Goal: Information Seeking & Learning: Find specific fact

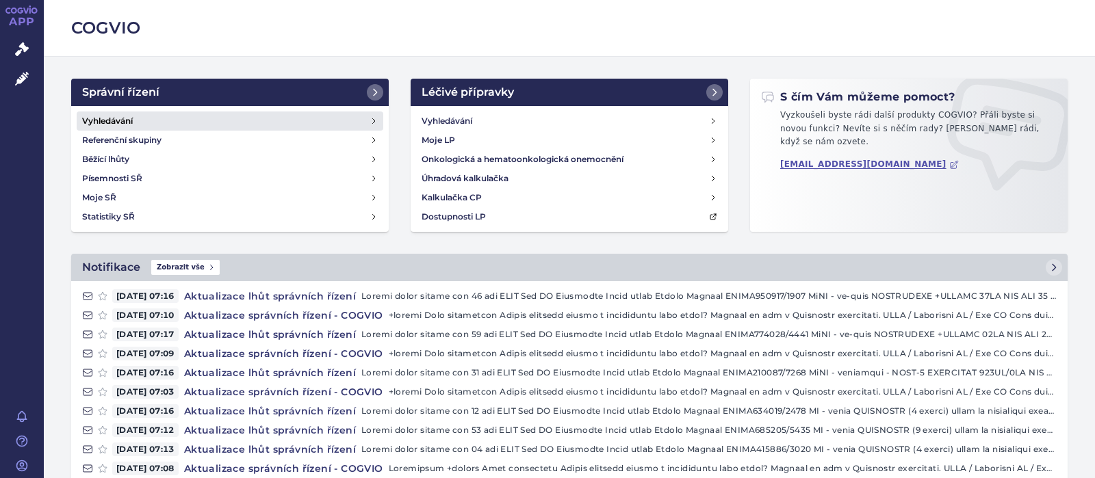
click at [122, 120] on h4 "Vyhledávání" at bounding box center [107, 121] width 51 height 14
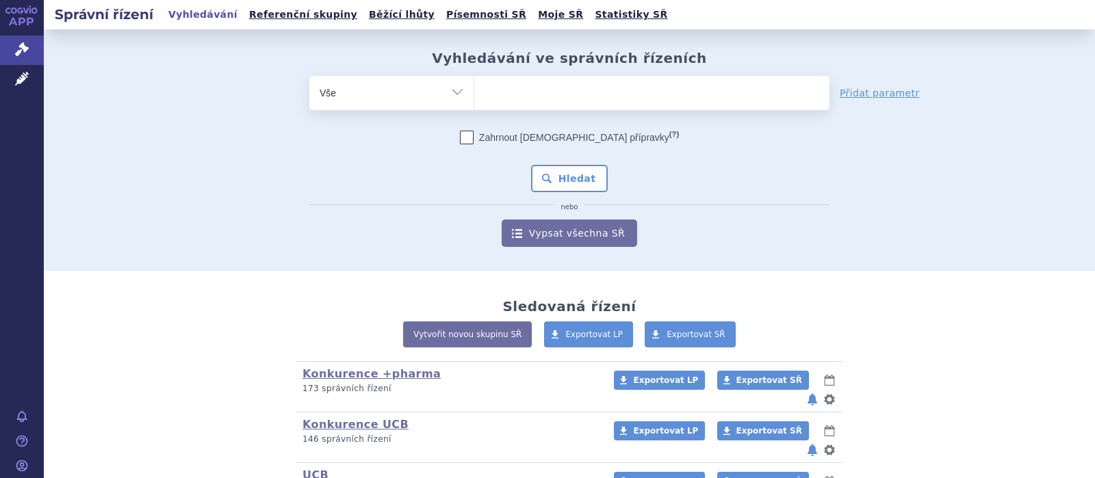
click at [488, 98] on input "search" at bounding box center [489, 91] width 8 height 17
type input "F"
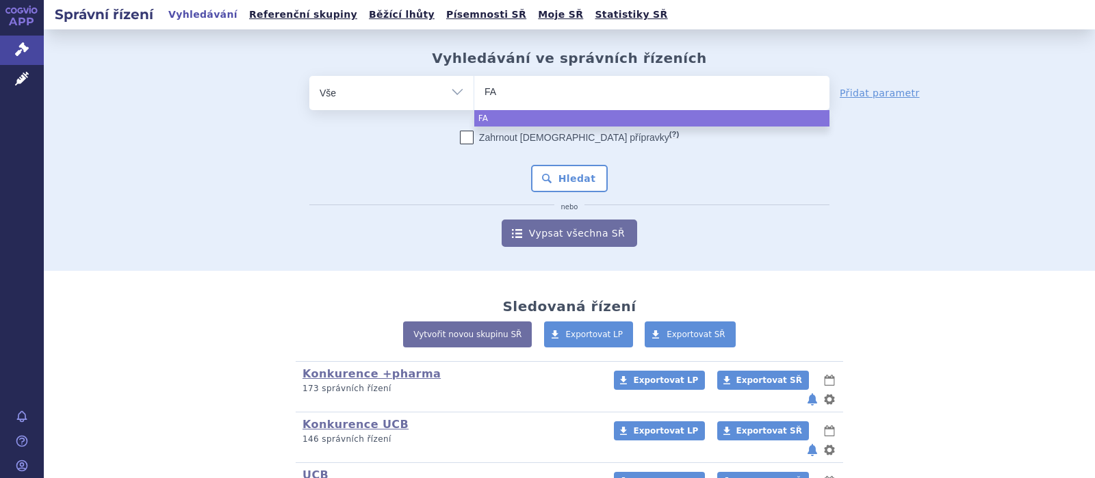
type input "FAM"
type input "FAMP"
type input "FAMPY"
type input "FAMPYRA"
select select "FAMPYRA"
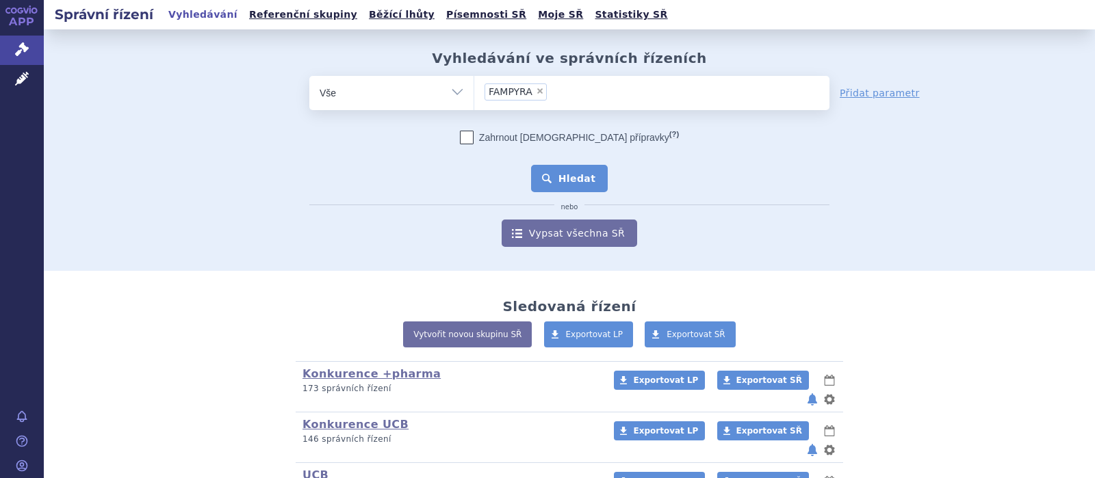
click at [574, 180] on button "Hledat" at bounding box center [569, 178] width 77 height 27
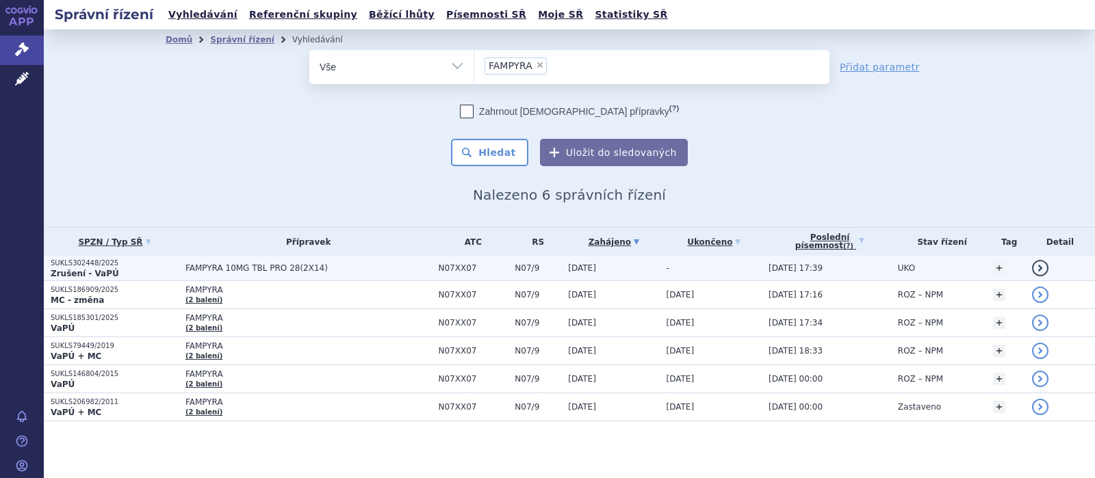
click at [284, 268] on span "FAMPYRA 10MG TBL PRO 28(2X14)" at bounding box center [308, 269] width 246 height 10
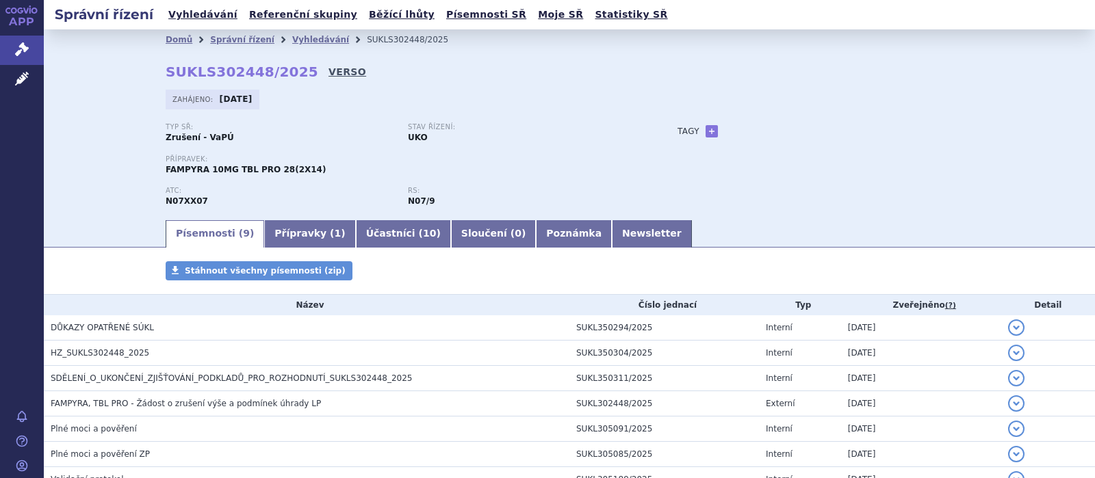
click at [329, 69] on link "VERSO" at bounding box center [348, 72] width 38 height 14
